Goal: Feedback & Contribution: Submit feedback/report problem

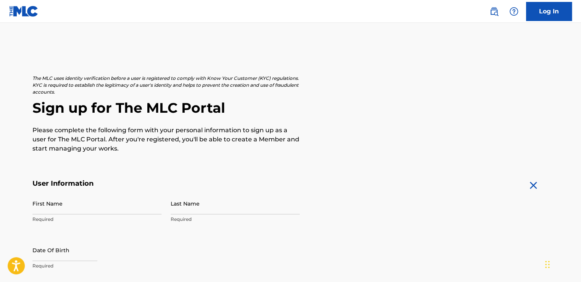
click at [94, 207] on input "First Name" at bounding box center [96, 203] width 129 height 22
type input "[PERSON_NAME]"
type input "Brussen"
type input "Netherlands"
type input "31"
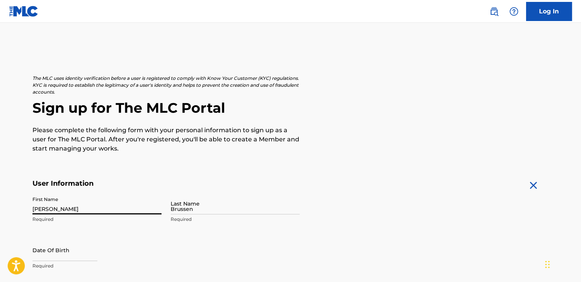
type input "6"
type input "41698610"
type input "raul.brussen2005@gmail.com"
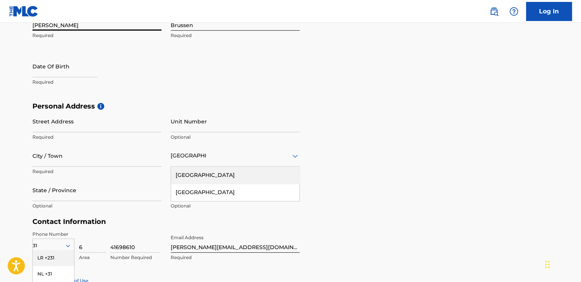
click at [190, 178] on div "Netherlands" at bounding box center [235, 174] width 128 height 17
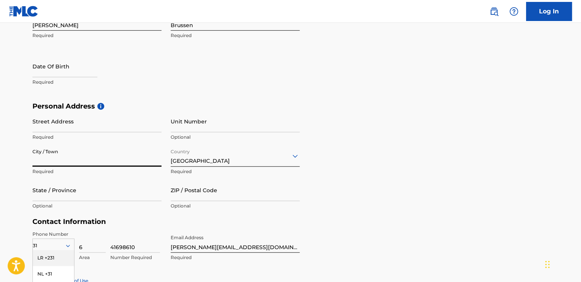
click at [69, 160] on input "City / Town" at bounding box center [96, 156] width 129 height 22
type input "Spanbroek"
type input "Spanbroekerweg 143"
type input "Netherlands"
type input "1715GM"
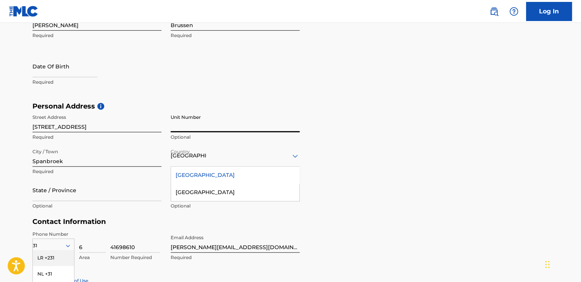
click at [207, 117] on input "Unit Number" at bounding box center [235, 121] width 129 height 22
click at [401, 119] on div "Personal Address i Street Address Spanbroekerweg 143 Required Unit Number Optio…" at bounding box center [290, 160] width 516 height 116
click at [84, 193] on input "State / Province" at bounding box center [96, 190] width 129 height 22
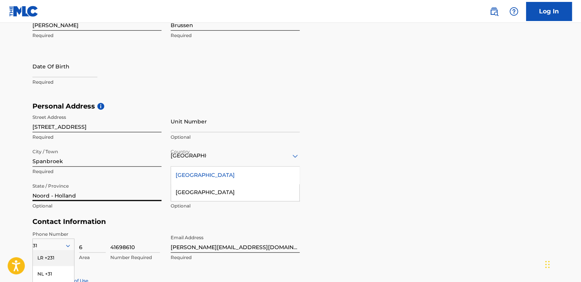
type input "Noord - Holland"
click at [171, 172] on div "Street Address Spanbroekerweg 143 Required Unit Number Optional City / Town Spa…" at bounding box center [165, 161] width 267 height 103
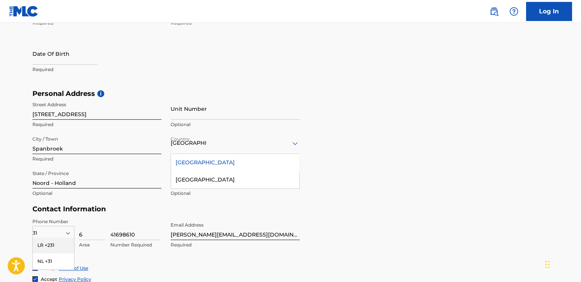
scroll to position [222, 0]
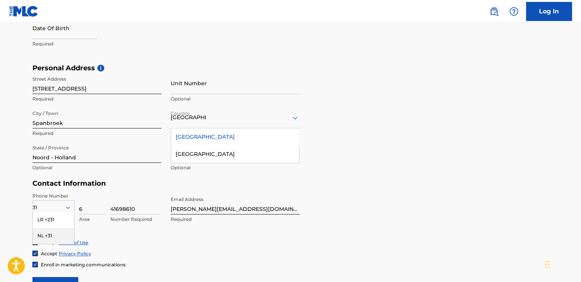
click at [53, 234] on div "NL +31" at bounding box center [53, 235] width 41 height 16
drag, startPoint x: 263, startPoint y: 209, endPoint x: 165, endPoint y: 216, distance: 97.9
click at [165, 216] on div "Phone Number NL +31 Country Required 6 Area 41698610 Number Required Email Addr…" at bounding box center [165, 215] width 267 height 47
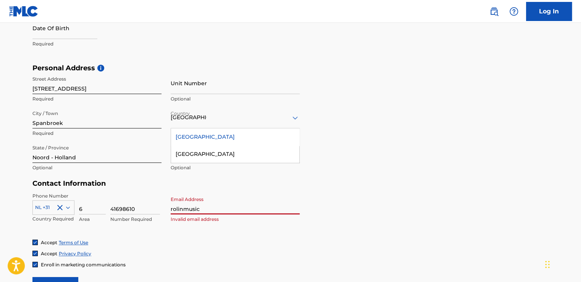
type input "rolinmusicbusiness@gmail.com"
click at [101, 267] on span "Enroll in marketing communications" at bounding box center [83, 264] width 85 height 7
click at [35, 263] on img at bounding box center [35, 264] width 5 height 5
click at [36, 264] on div at bounding box center [34, 263] width 5 height 5
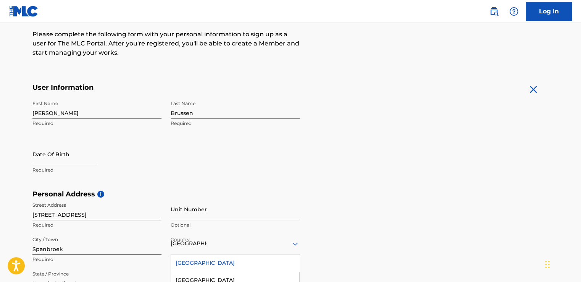
scroll to position [69, 0]
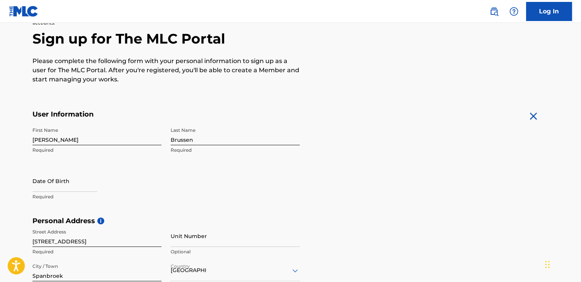
click at [61, 182] on input "text" at bounding box center [64, 181] width 65 height 22
select select "8"
select select "2025"
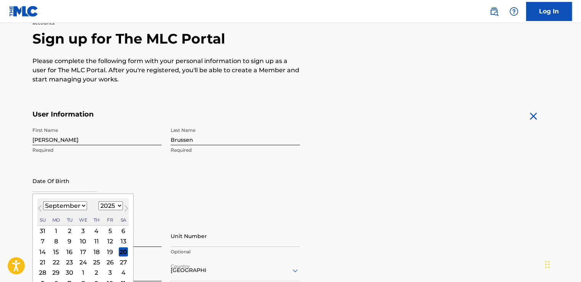
click at [58, 245] on div "8" at bounding box center [56, 241] width 9 height 9
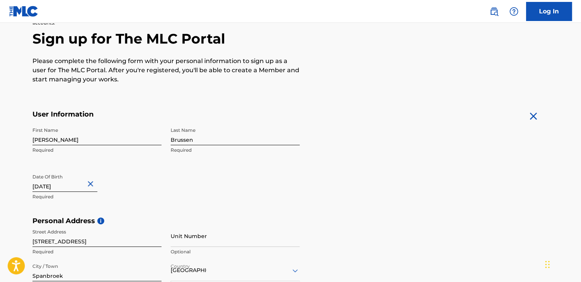
click at [81, 183] on input "text" at bounding box center [64, 181] width 65 height 22
select select "8"
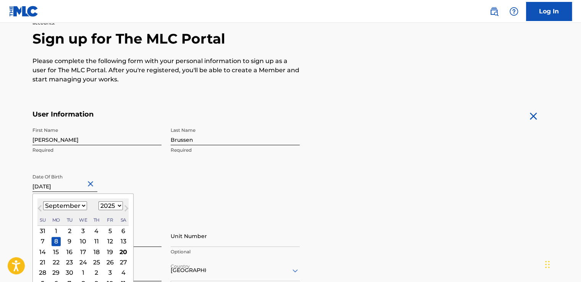
click at [113, 207] on select "1900 1901 1902 1903 1904 1905 1906 1907 1908 1909 1910 1911 1912 1913 1914 1915…" at bounding box center [110, 205] width 24 height 9
select select "2005"
click at [98, 201] on select "1900 1901 1902 1903 1904 1905 1906 1907 1908 1909 1910 1911 1912 1913 1914 1915…" at bounding box center [110, 205] width 24 height 9
click at [143, 179] on div "Date Of Birth September 2005 Previous Month Next Month September 2005 January F…" at bounding box center [96, 187] width 129 height 34
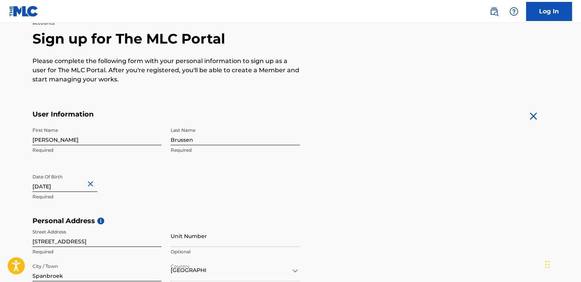
click at [77, 184] on input "text" at bounding box center [64, 181] width 65 height 22
select select "8"
select select "2025"
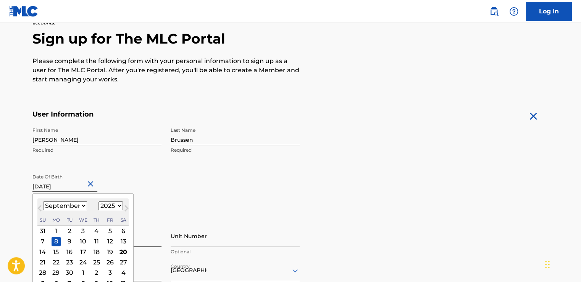
click at [81, 184] on input "text" at bounding box center [64, 181] width 65 height 22
type input "September 8 2005"
select select "2005"
type input "September 8 2005"
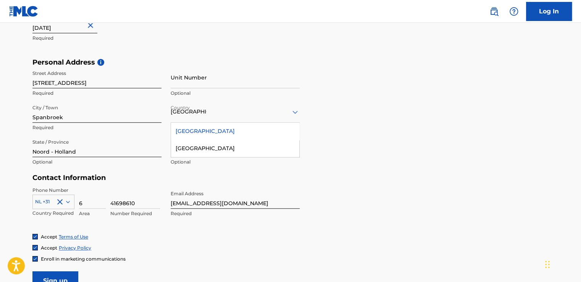
scroll to position [229, 0]
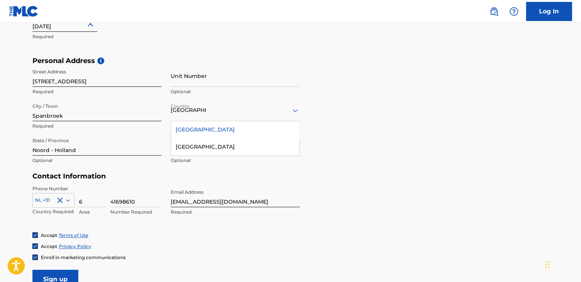
click at [237, 129] on div "Netherlands" at bounding box center [235, 129] width 128 height 17
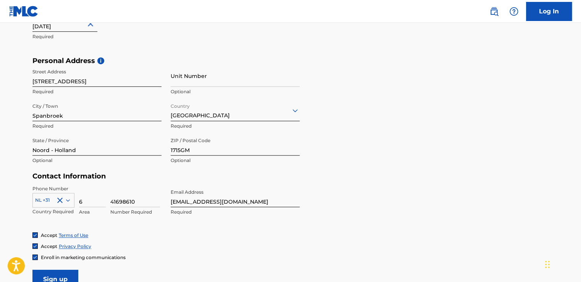
click at [372, 132] on div "Personal Address i Street Address Spanbroekerweg 143 Required Unit Number Optio…" at bounding box center [290, 114] width 516 height 116
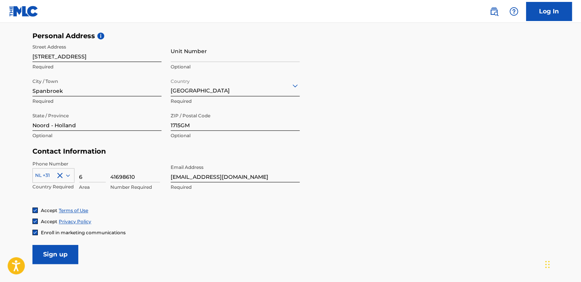
scroll to position [238, 0]
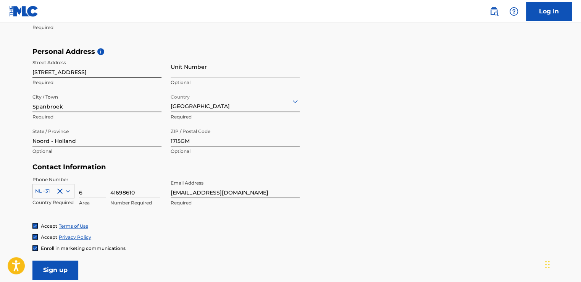
click at [64, 267] on input "Sign up" at bounding box center [55, 269] width 46 height 19
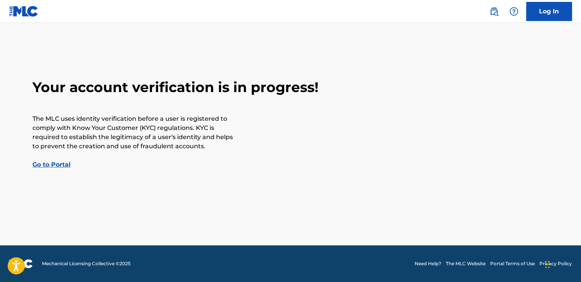
click at [50, 167] on link "Go to Portal" at bounding box center [51, 164] width 38 height 7
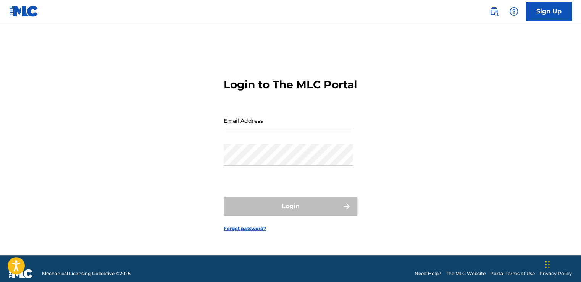
click at [559, 16] on link "Sign Up" at bounding box center [549, 11] width 46 height 19
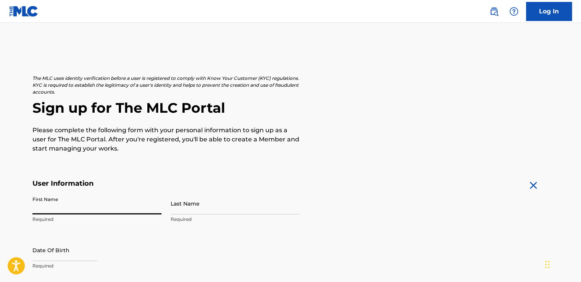
click at [72, 205] on input "First Name" at bounding box center [96, 203] width 129 height 22
type input "Raul"
click at [223, 201] on input "Last Name" at bounding box center [235, 203] width 129 height 22
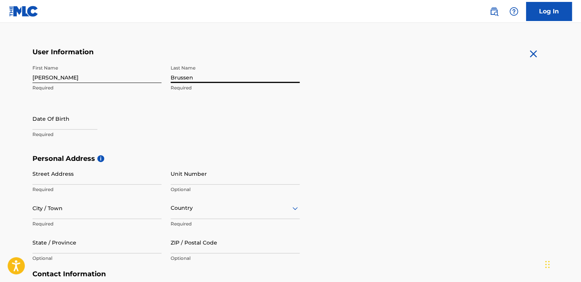
scroll to position [153, 0]
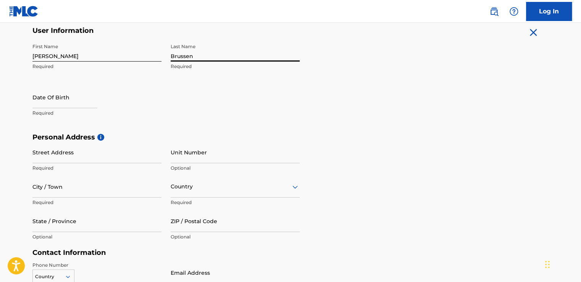
type input "Brussen"
click at [66, 148] on input "Street Address" at bounding box center [96, 152] width 129 height 22
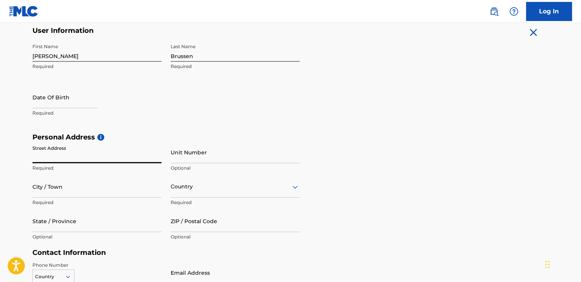
type input "Spanbroekerweg 143"
type input "September 8 2005"
type input "Spanbroek"
type input "Noord - Holland"
type input "1715GM"
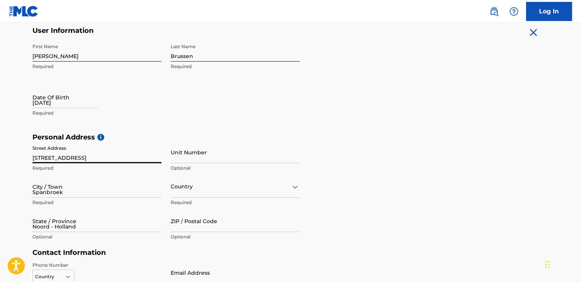
type input "6"
type input "41698610"
type input "rolinmusicbusiness@gmail.com"
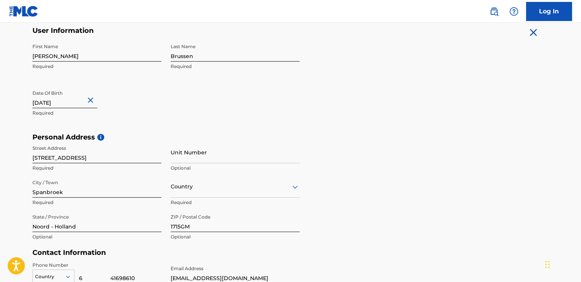
click at [86, 232] on div "State / Province Noord - Holland Optional" at bounding box center [96, 227] width 129 height 34
drag, startPoint x: 87, startPoint y: 227, endPoint x: 15, endPoint y: 224, distance: 72.2
click at [15, 224] on main "The MLC uses identity verification before a user is registered to comply with K…" at bounding box center [290, 138] width 581 height 537
type input "North Holland"
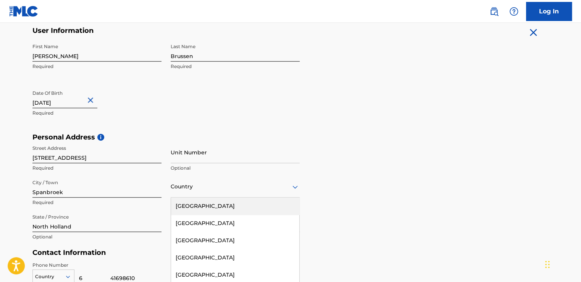
click at [200, 187] on div "223 results available. Use Up and Down to choose options, press Enter to select…" at bounding box center [235, 186] width 129 height 22
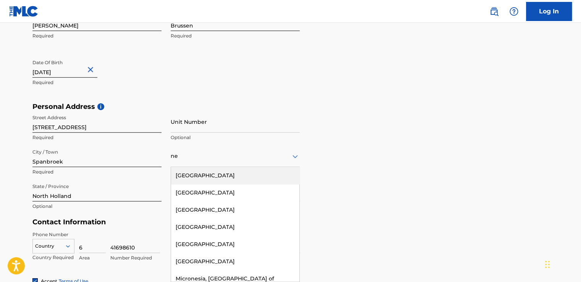
type input "net"
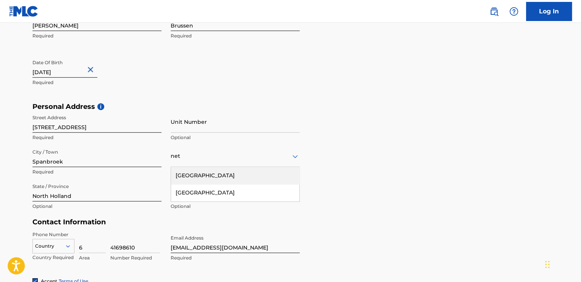
click at [214, 179] on div "Netherlands" at bounding box center [235, 175] width 128 height 17
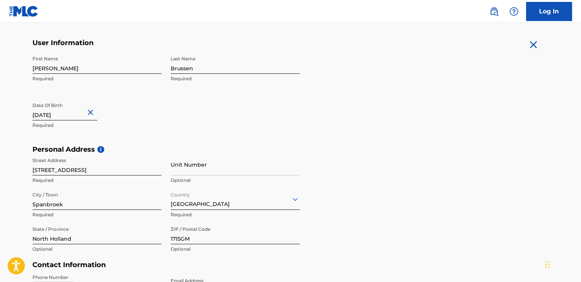
scroll to position [145, 0]
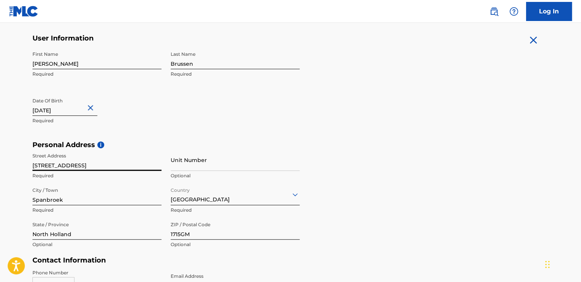
click at [116, 162] on input "Spanbroekerweg 143" at bounding box center [96, 160] width 129 height 22
click at [195, 120] on div "First Name Raul Required Last Name Brussen Required Date Of Birth September 8 2…" at bounding box center [165, 93] width 267 height 93
click at [187, 158] on input "Unit Number" at bounding box center [235, 160] width 129 height 22
click at [227, 126] on div "First Name Raul Required Last Name Brussen Required Date Of Birth September 8 2…" at bounding box center [165, 93] width 267 height 93
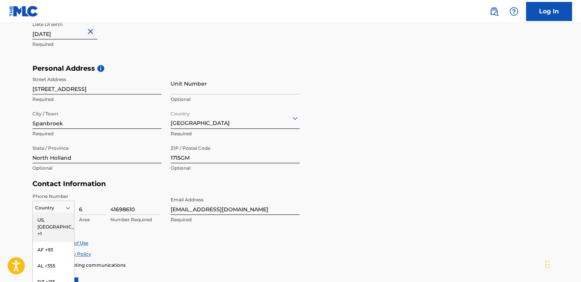
scroll to position [266, 0]
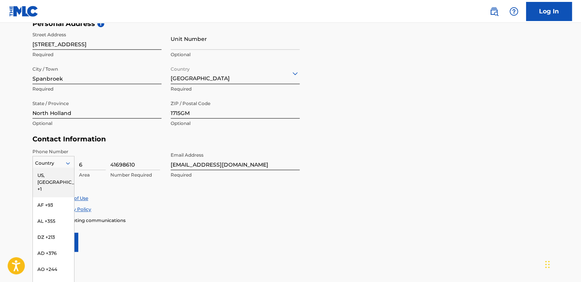
click at [51, 167] on div "216 results available. Use Up and Down to choose options, press Enter to select…" at bounding box center [53, 161] width 42 height 11
type input "31"
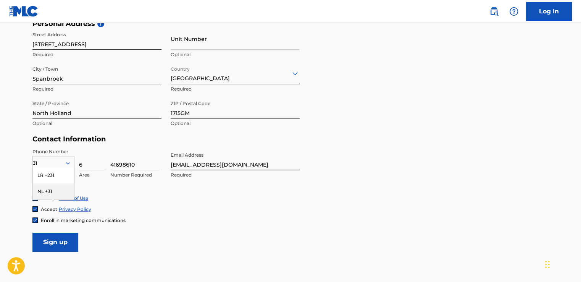
click at [56, 190] on div "NL +31" at bounding box center [53, 191] width 41 height 16
click at [381, 130] on div "Personal Address i Street Address Spanbroekerweg 143 Required Unit Number Optio…" at bounding box center [290, 77] width 516 height 116
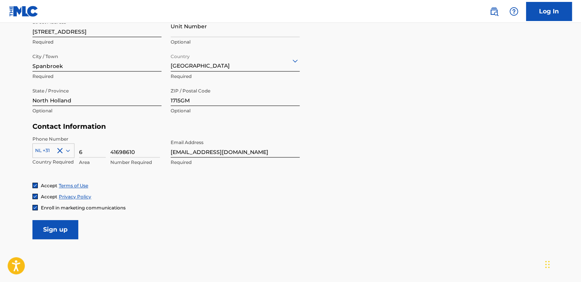
scroll to position [304, 0]
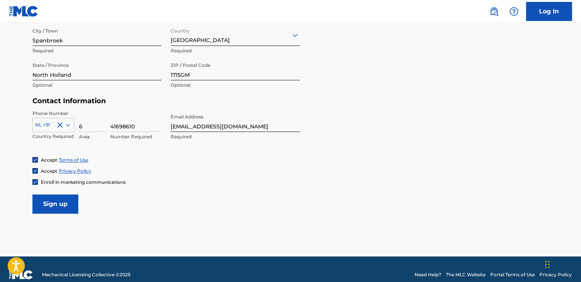
click at [58, 201] on input "Sign up" at bounding box center [55, 203] width 46 height 19
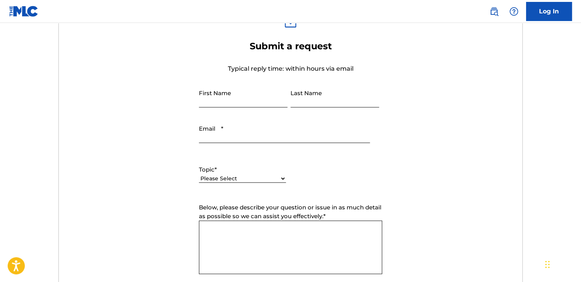
click at [176, 159] on form "Submit a request Typical reply time: within hours via email First Name Last Nam…" at bounding box center [291, 199] width 464 height 319
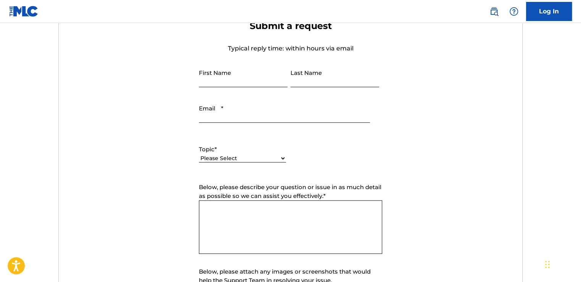
scroll to position [381, 0]
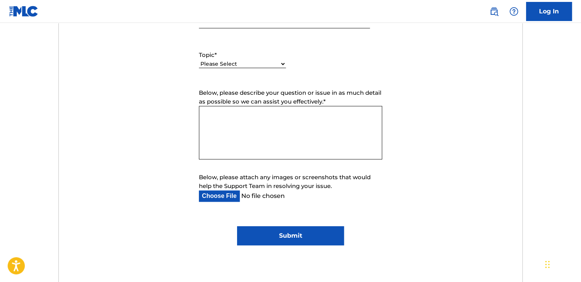
click at [179, 177] on form "Submit a request Typical reply time: within hours via email First Name Last Nam…" at bounding box center [291, 85] width 464 height 319
click at [185, 202] on form "Submit a request Typical reply time: within hours via email First Name Last Nam…" at bounding box center [291, 85] width 464 height 319
click at [209, 199] on input "Below, please attach any images or screenshots that would help the Support Team…" at bounding box center [284, 195] width 171 height 11
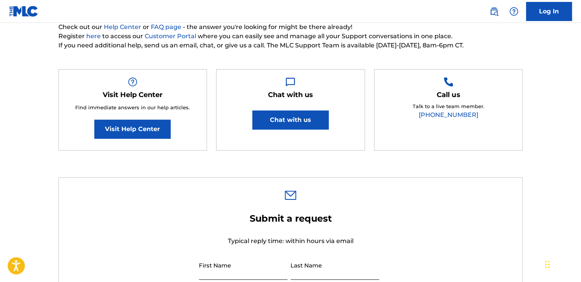
scroll to position [0, 0]
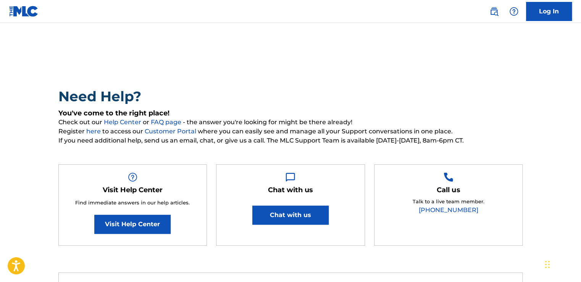
click at [296, 217] on button "Chat with us" at bounding box center [290, 214] width 76 height 19
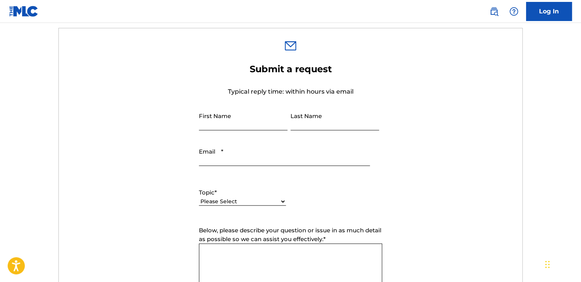
scroll to position [267, 0]
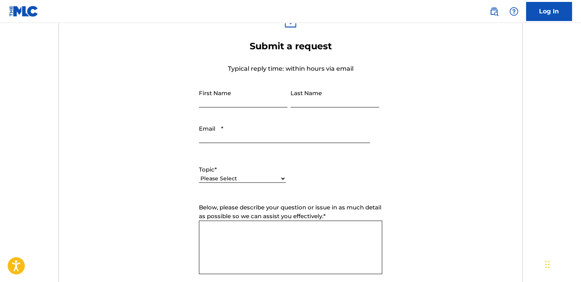
click at [232, 92] on input "First Name" at bounding box center [243, 96] width 89 height 22
type input "[PERSON_NAME]"
type input "Brussen"
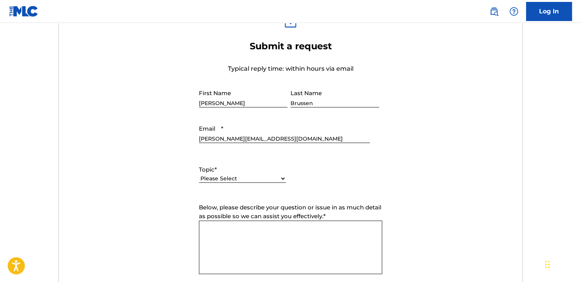
drag, startPoint x: 288, startPoint y: 135, endPoint x: 196, endPoint y: 142, distance: 91.8
click at [196, 142] on fieldset "Email * raul.brussen2005@gmail.com" at bounding box center [290, 132] width 191 height 23
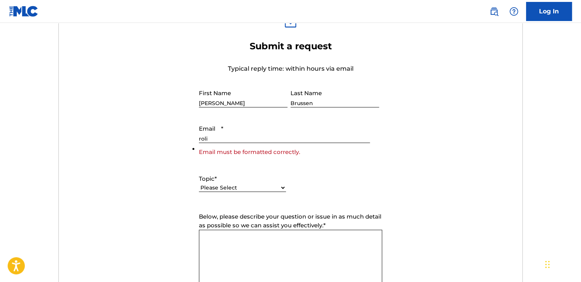
type input "rolinmusicbusiness@gmail.com"
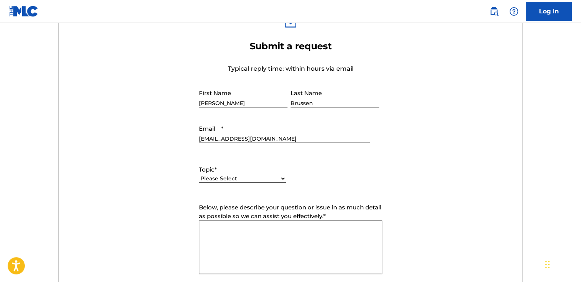
click at [260, 177] on select "Please Select I need help with my account I need help with managing my catalog …" at bounding box center [242, 178] width 87 height 8
select select "I need help with my account"
click at [199, 174] on select "Please Select I need help with my account I need help with managing my catalog …" at bounding box center [242, 178] width 87 height 8
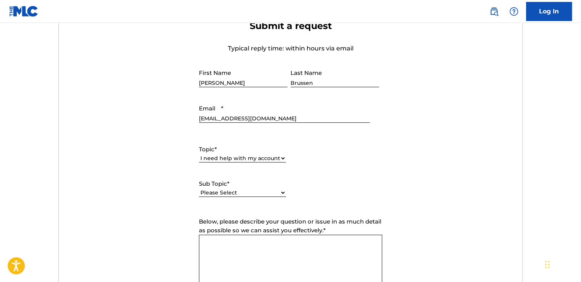
scroll to position [305, 0]
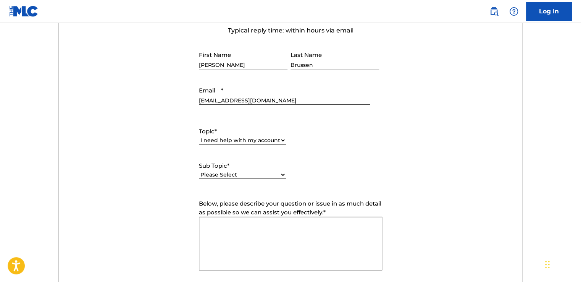
click at [244, 178] on select "Please Select I need help with my user account I can't log in to my user accoun…" at bounding box center [242, 175] width 87 height 8
select select "I was not verified as a user"
click at [199, 171] on select "Please Select I need help with my user account I can't log in to my user accoun…" at bounding box center [242, 175] width 87 height 8
click at [238, 241] on textarea "Below, please describe your question or issue in as much detail as possible so …" at bounding box center [290, 242] width 183 height 53
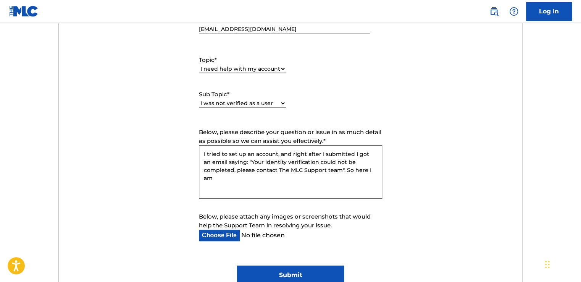
scroll to position [420, 0]
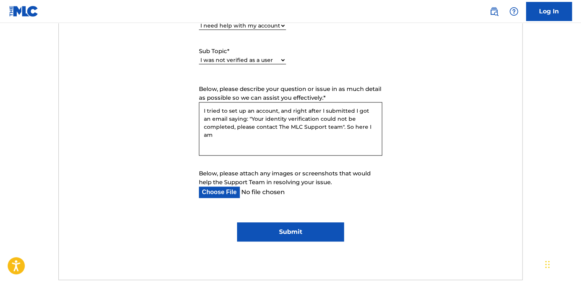
type textarea "I tried to set up an account, and right after I submitted I got an email saying…"
click at [232, 190] on input "Below, please attach any images or screenshots that would help the Support Team…" at bounding box center [284, 191] width 171 height 11
type input "C:\fakepath\Please Contact The MLC to Verify Your Account.eml"
click at [305, 231] on input "Submit" at bounding box center [290, 231] width 106 height 19
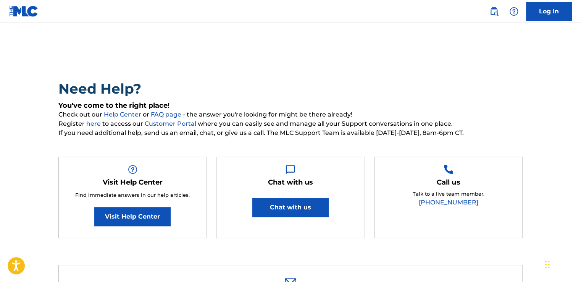
scroll to position [0, 0]
